Goal: Information Seeking & Learning: Learn about a topic

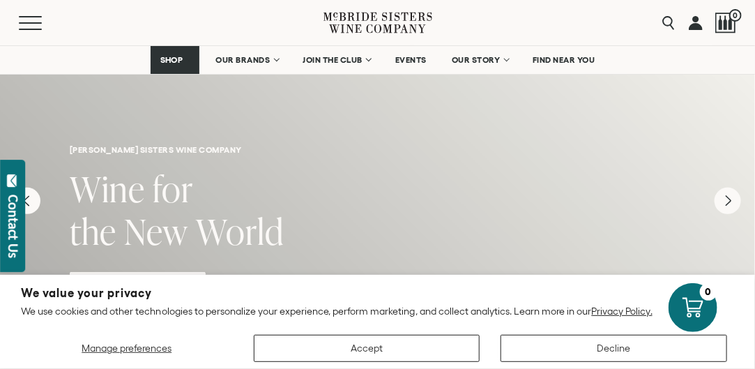
scroll to position [256, 0]
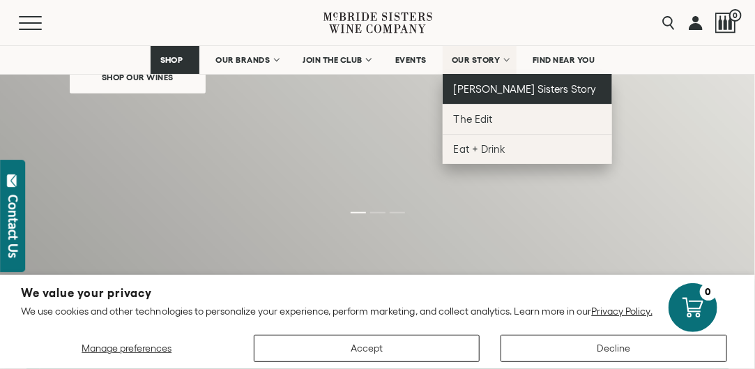
click at [485, 87] on span "[PERSON_NAME] Sisters Story" at bounding box center [525, 89] width 143 height 12
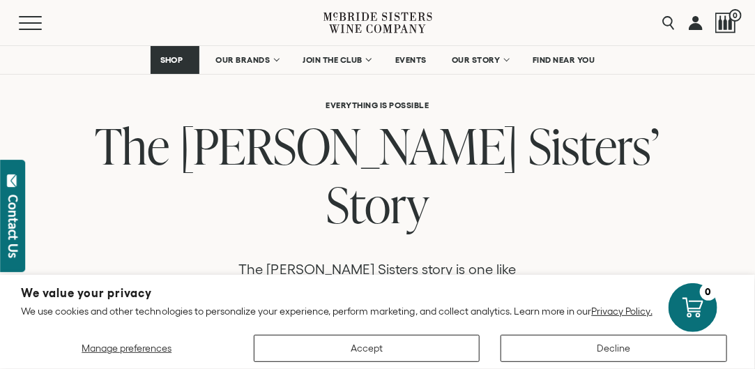
scroll to position [690, 0]
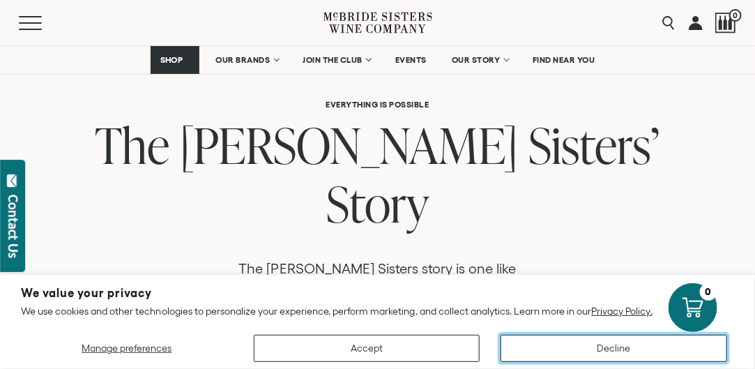
click at [574, 348] on button "Decline" at bounding box center [613, 347] width 226 height 27
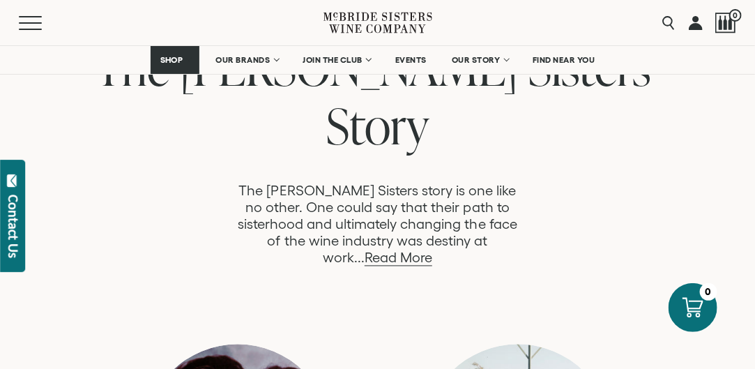
scroll to position [768, 0]
click at [432, 250] on link "Read More" at bounding box center [398, 258] width 68 height 16
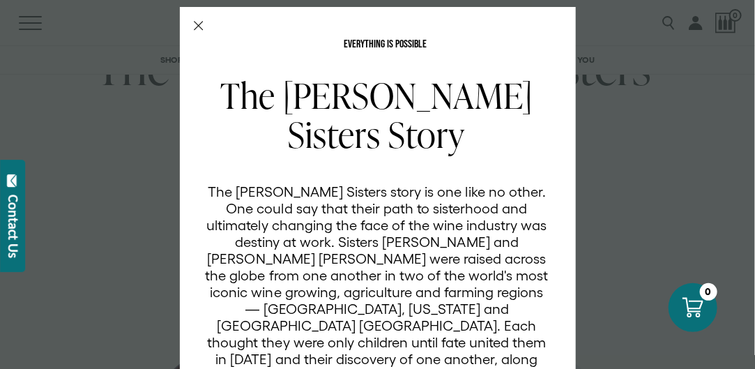
scroll to position [0, 0]
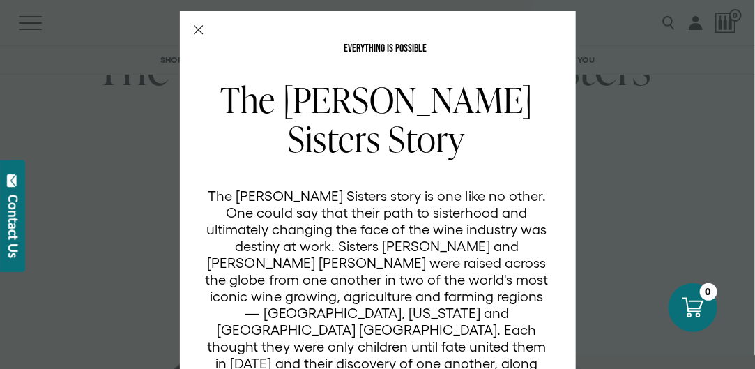
click at [194, 28] on icon "Close Modal" at bounding box center [199, 30] width 10 height 10
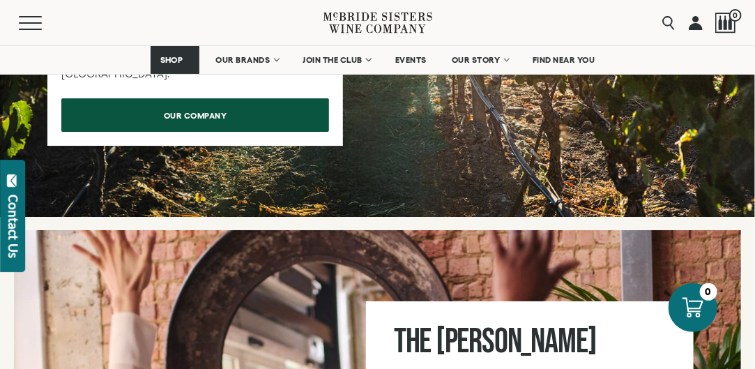
scroll to position [6840, 0]
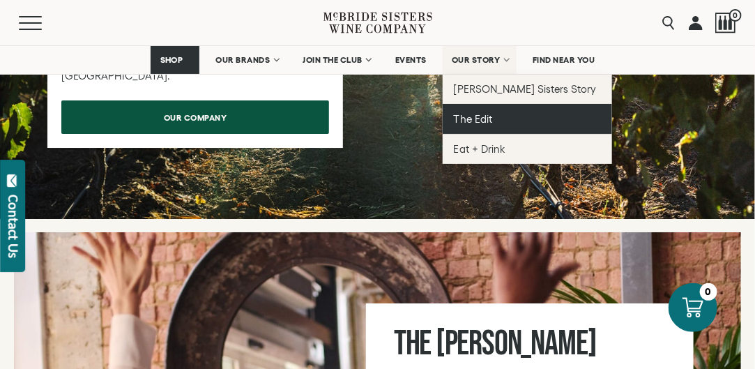
click at [471, 116] on span "The Edit" at bounding box center [473, 119] width 38 height 12
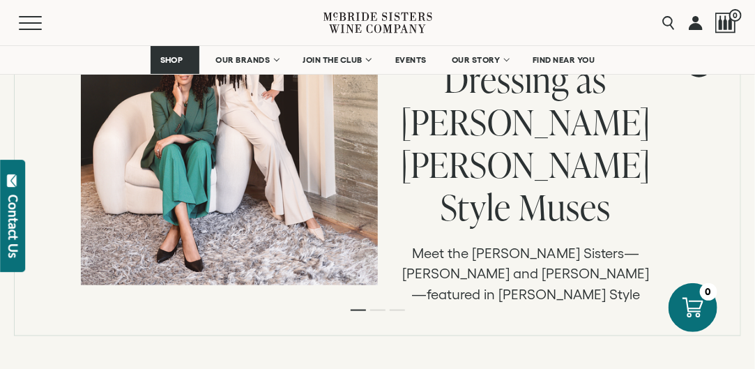
scroll to position [427, 0]
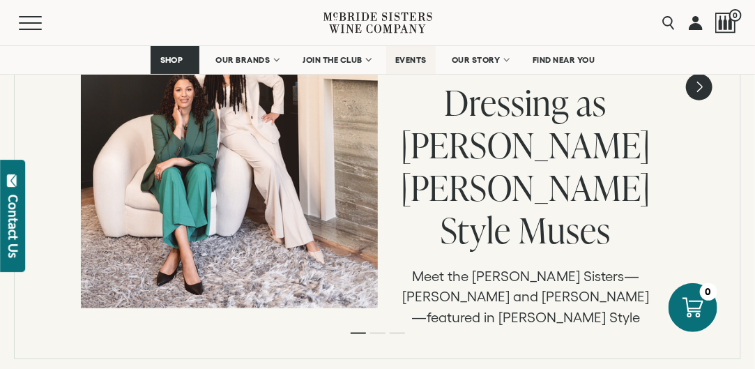
click at [418, 59] on span "EVENTS" at bounding box center [410, 60] width 31 height 10
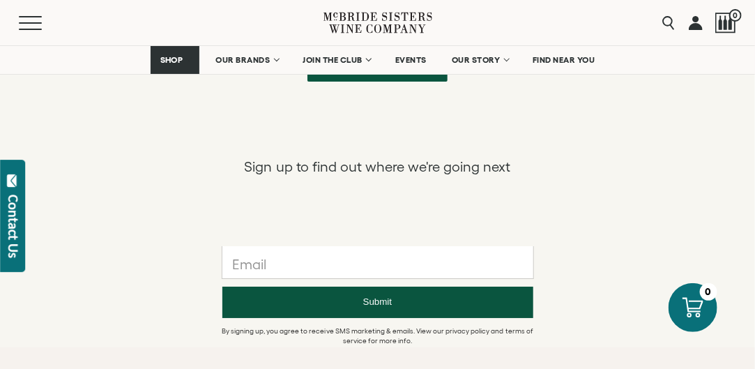
scroll to position [1544, 0]
